Goal: Transaction & Acquisition: Book appointment/travel/reservation

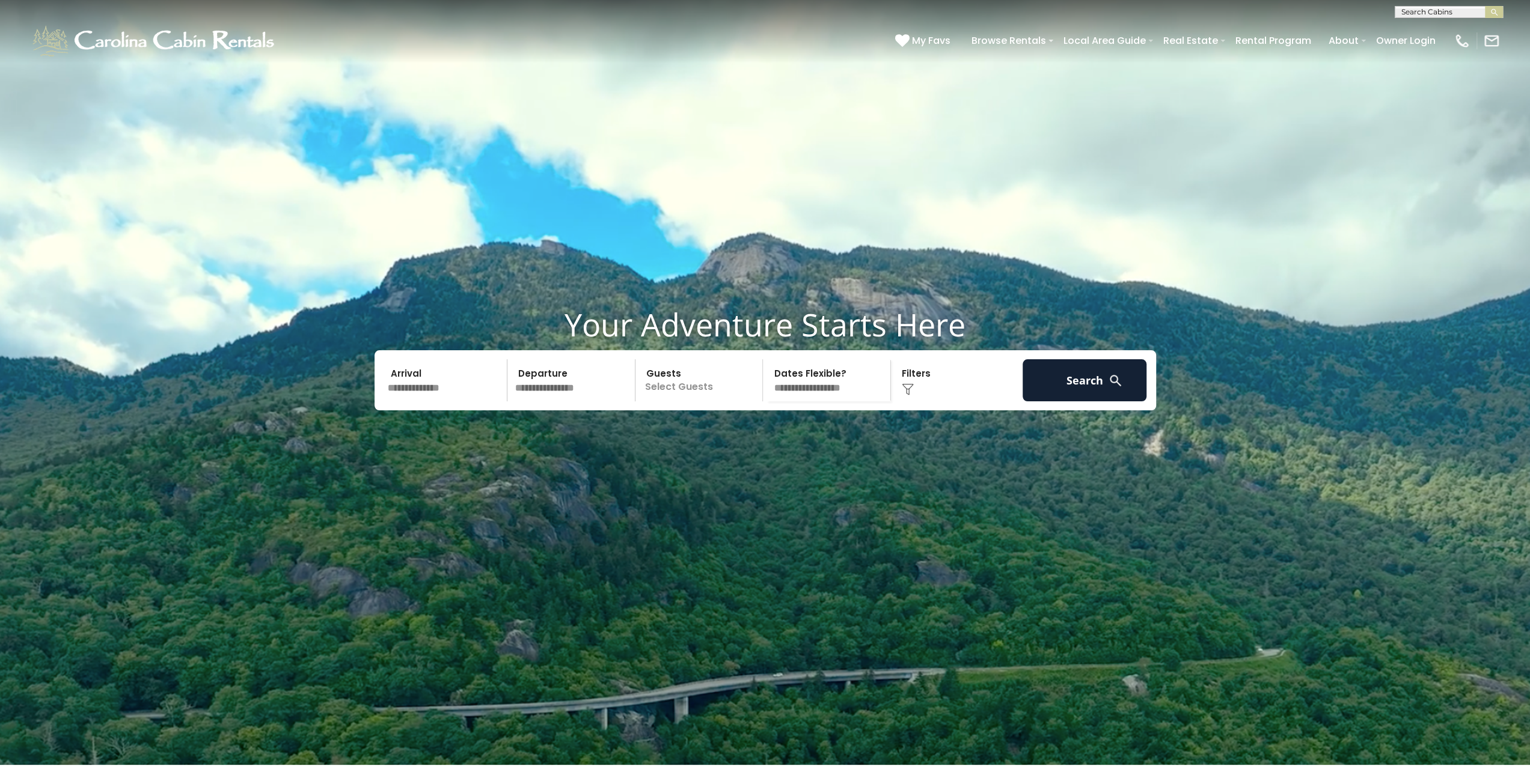
click at [1423, 9] on input "text" at bounding box center [1448, 14] width 105 height 12
type input "**********"
click at [1438, 38] on ul "Buena Vista" at bounding box center [1448, 29] width 107 height 20
click at [1417, 40] on link "Owner Login" at bounding box center [1406, 40] width 72 height 21
click at [1401, 13] on input "text" at bounding box center [1448, 14] width 105 height 12
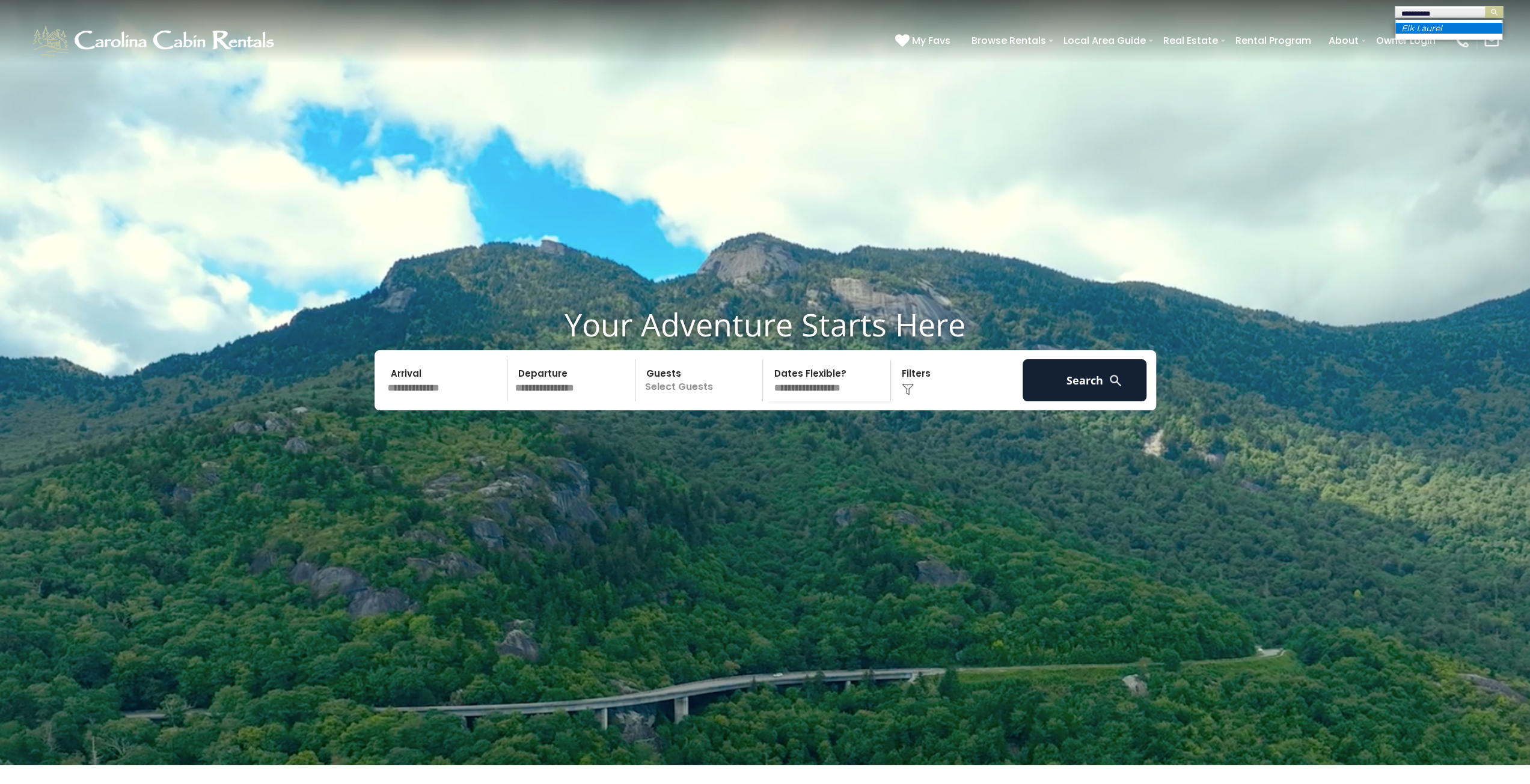
type input "**********"
click at [1427, 25] on em "Elk Laurel" at bounding box center [1421, 28] width 41 height 11
click at [1491, 5] on div "**********" at bounding box center [765, 9] width 1530 height 18
click at [1492, 10] on img "submit" at bounding box center [1494, 12] width 9 height 9
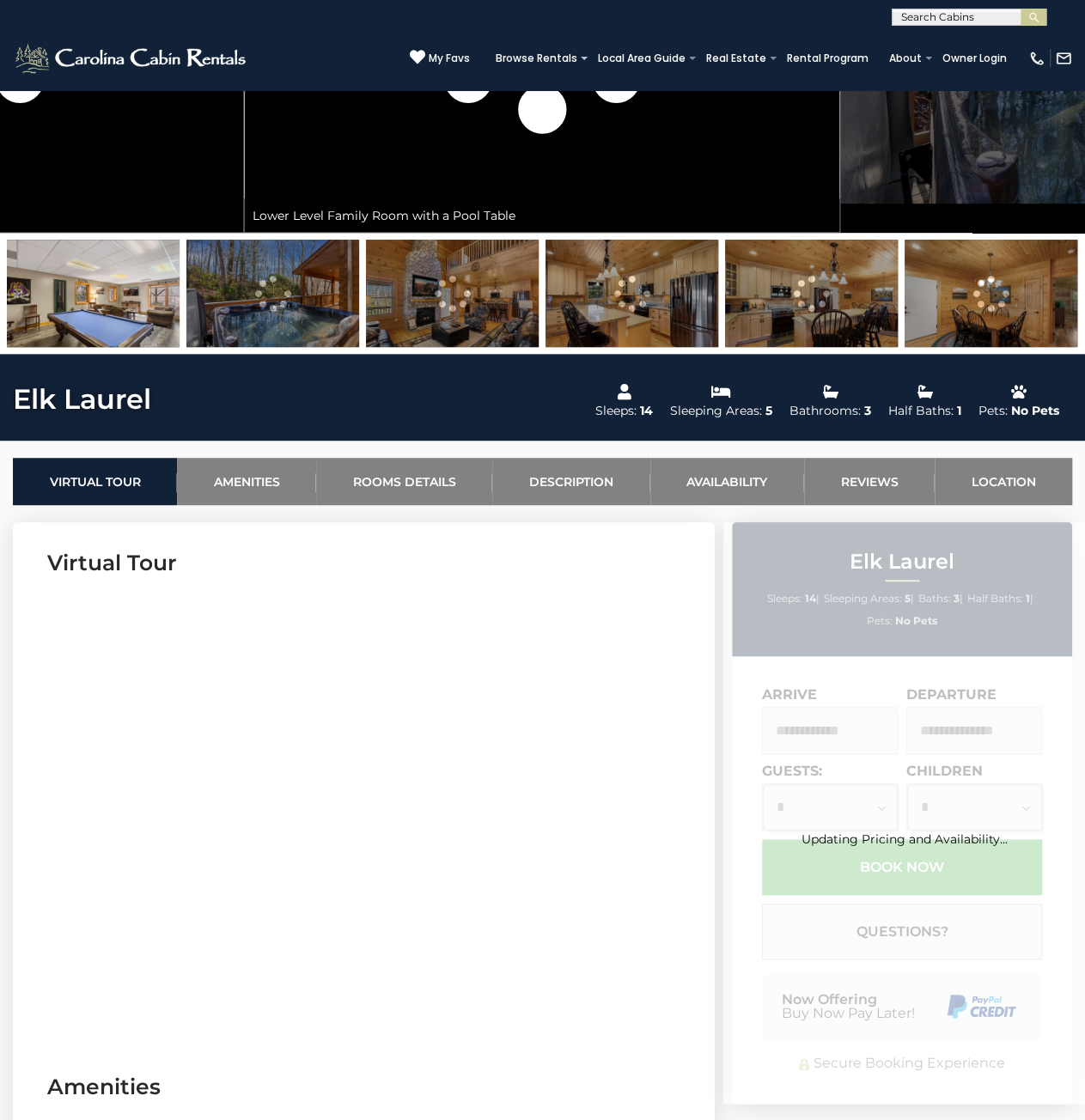
scroll to position [429, 0]
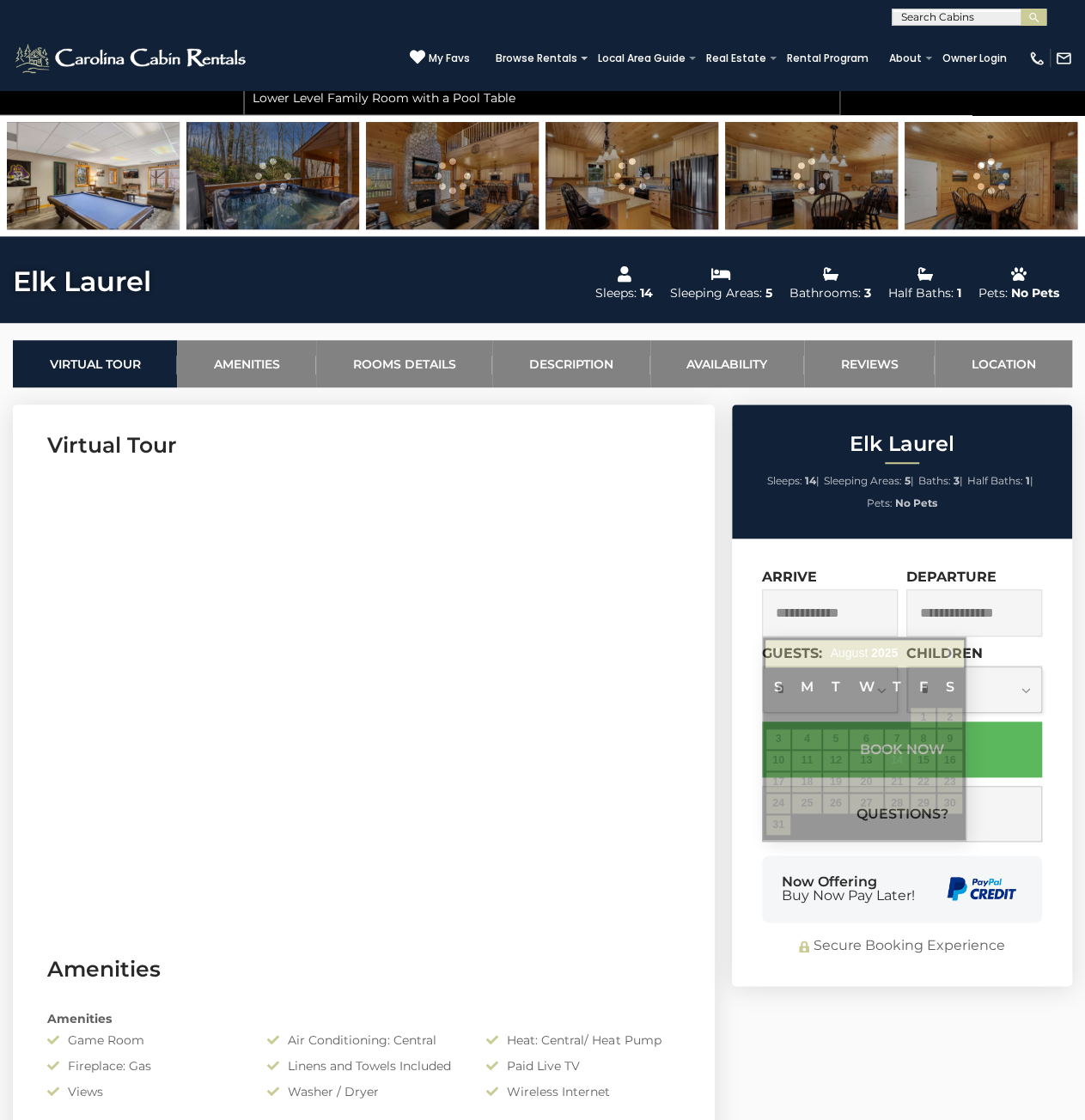
click at [833, 593] on input "text" at bounding box center [829, 613] width 136 height 47
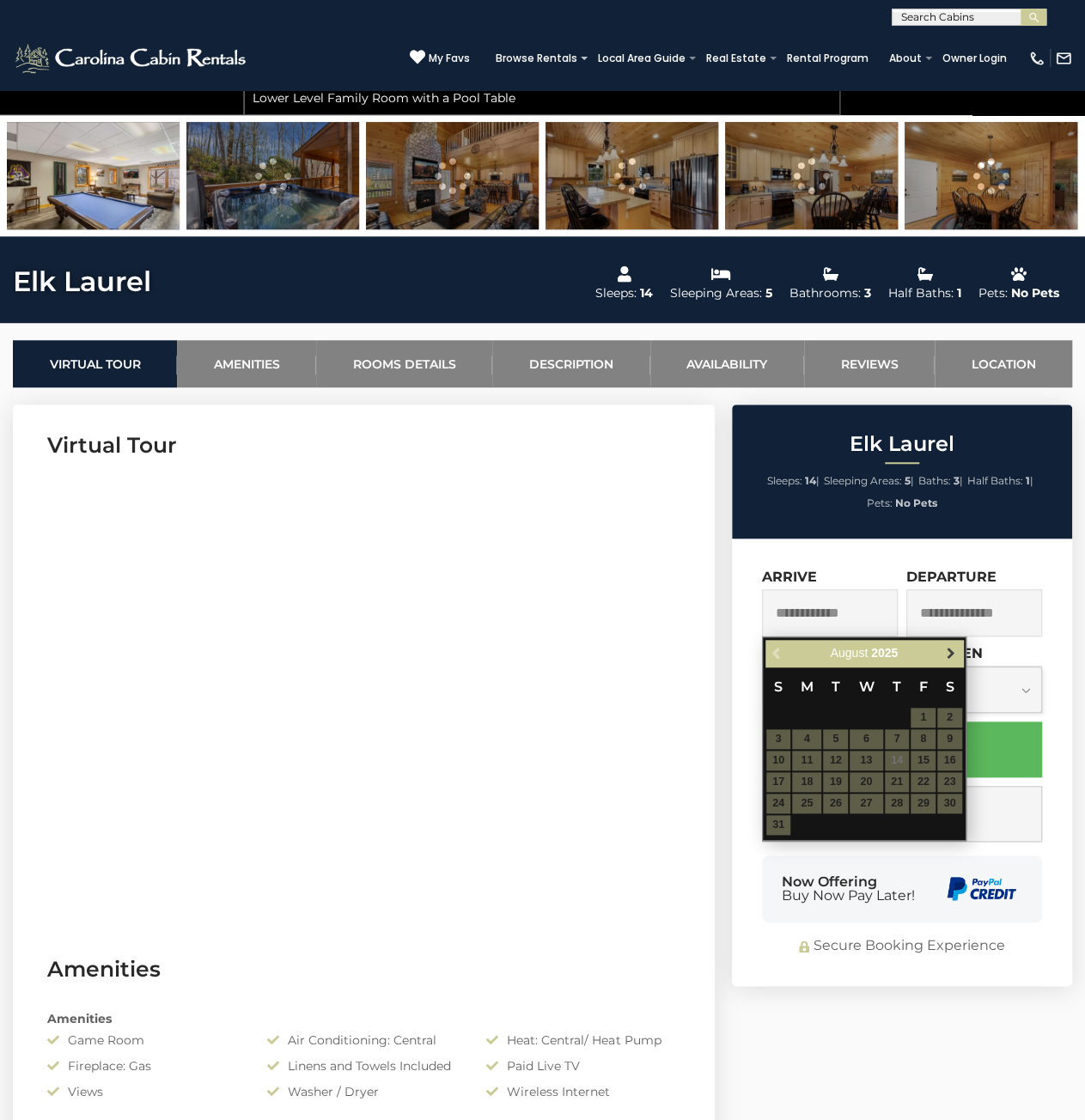
click at [957, 656] on span "Next" at bounding box center [950, 653] width 14 height 14
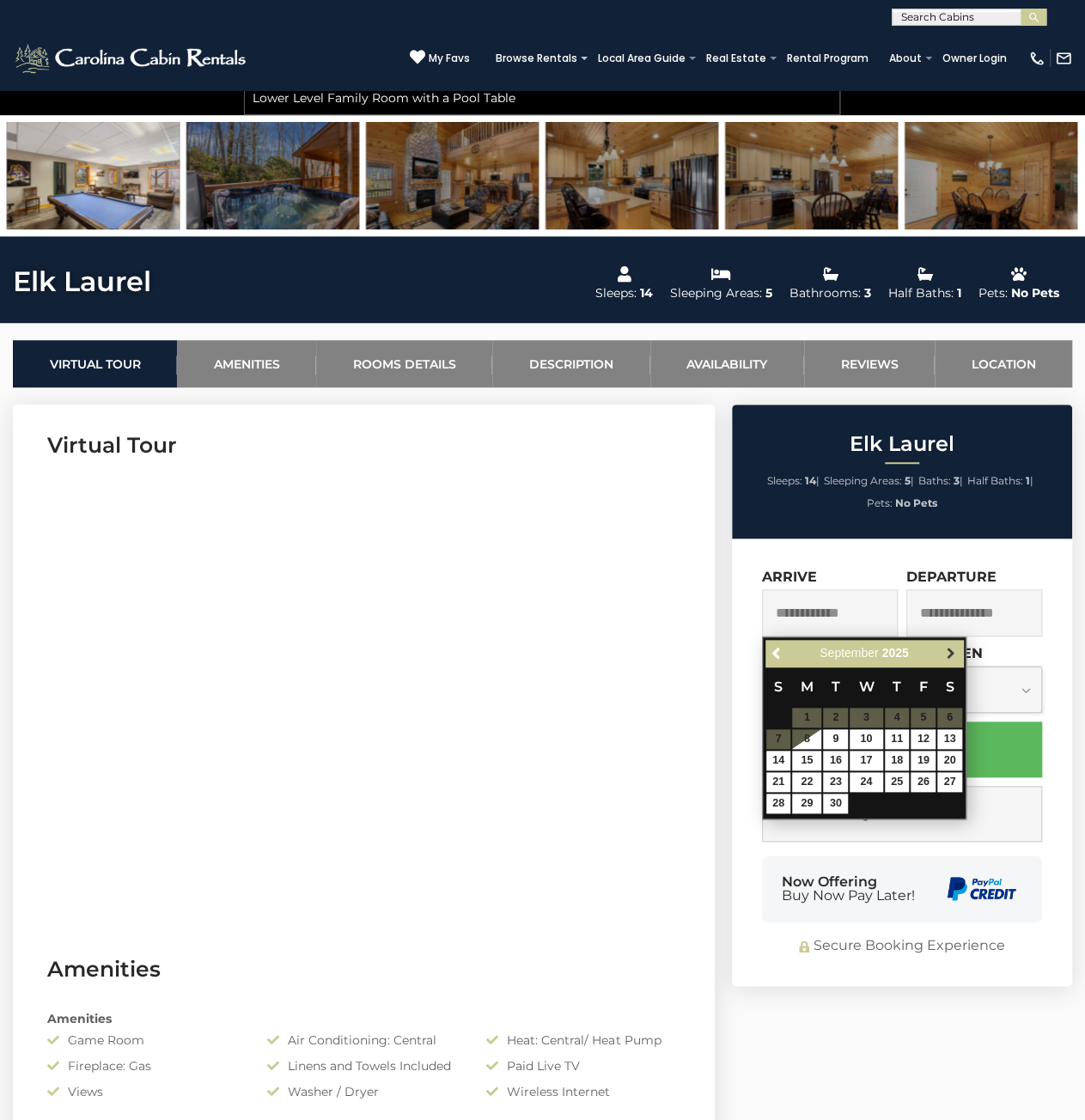
click at [959, 651] on link "Next" at bounding box center [950, 653] width 21 height 21
click at [957, 651] on span "Next" at bounding box center [950, 653] width 14 height 14
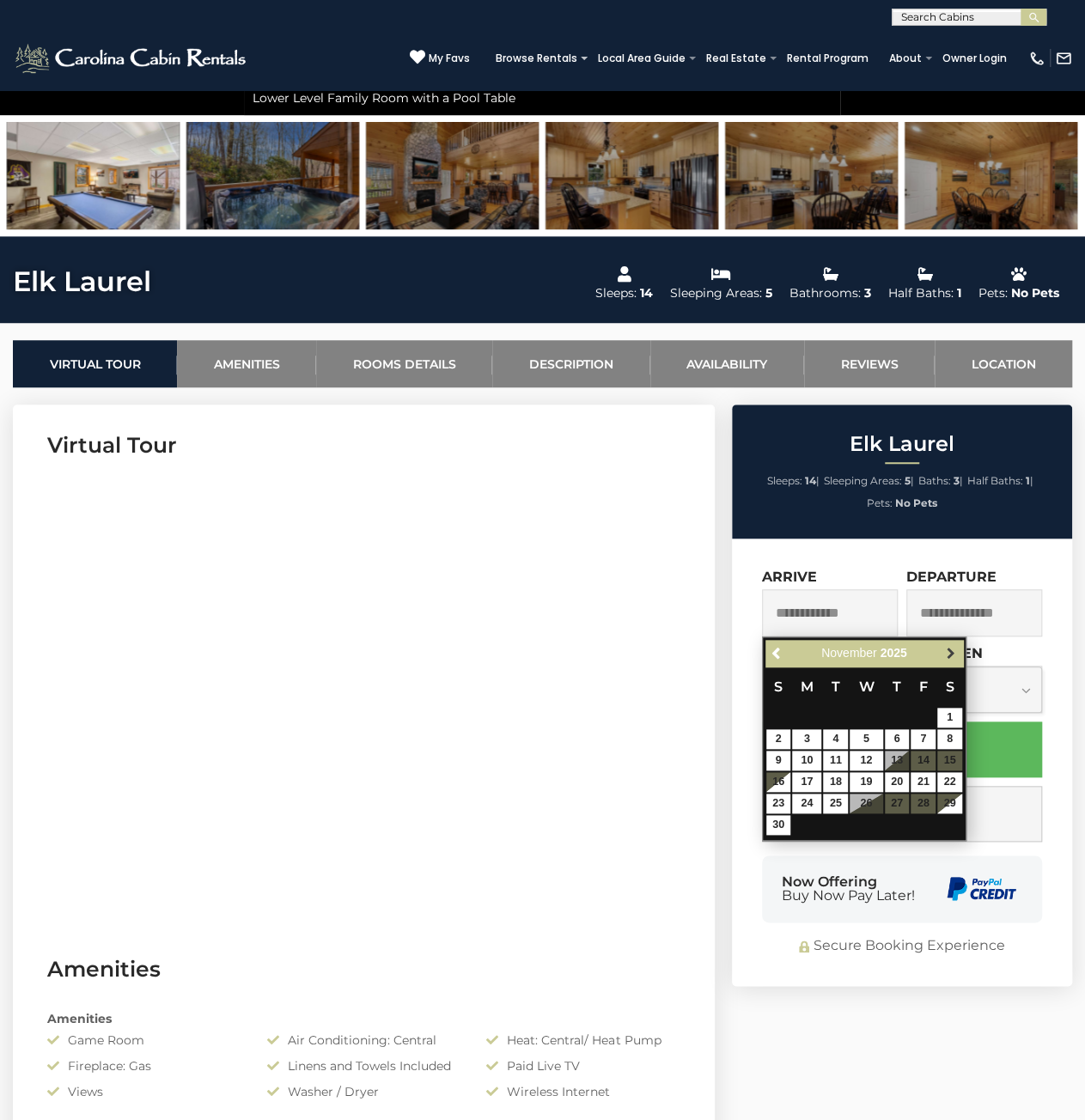
click at [960, 653] on link "Next" at bounding box center [950, 653] width 21 height 21
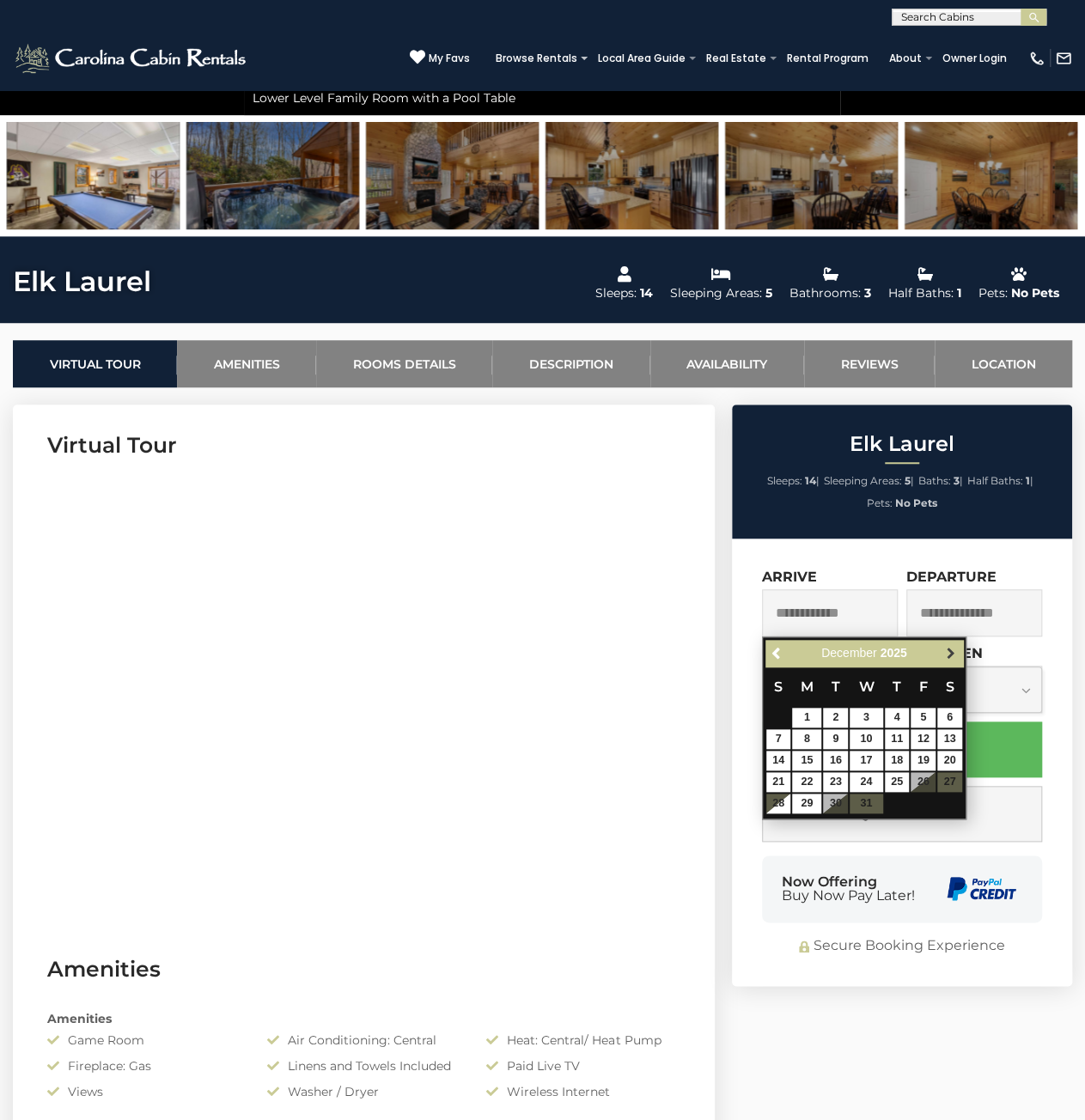
click at [947, 656] on span "Next" at bounding box center [950, 653] width 14 height 14
click at [952, 651] on span "Next" at bounding box center [950, 653] width 14 height 14
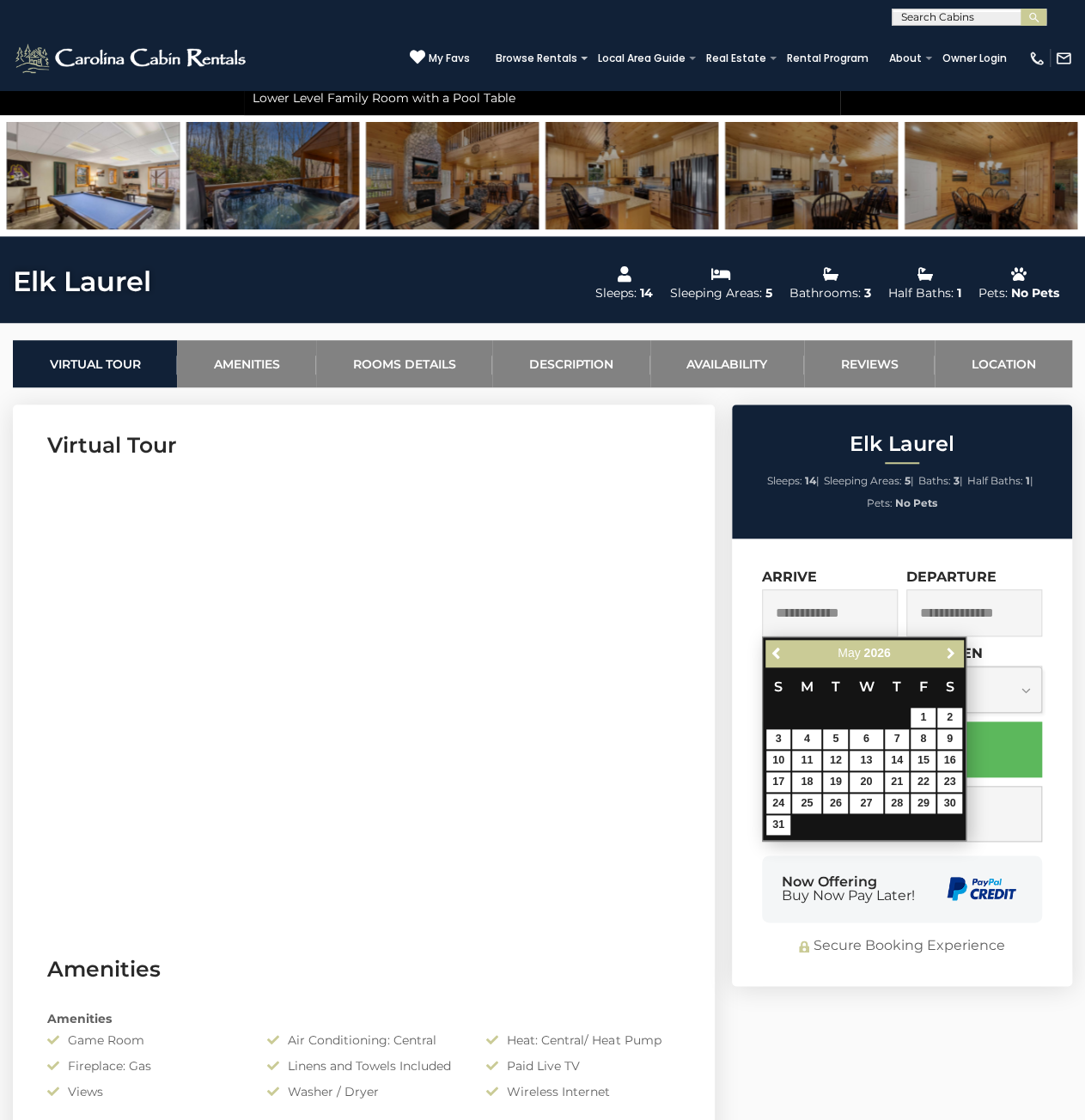
click at [952, 651] on span "Next" at bounding box center [950, 653] width 14 height 14
